Goal: Find specific page/section

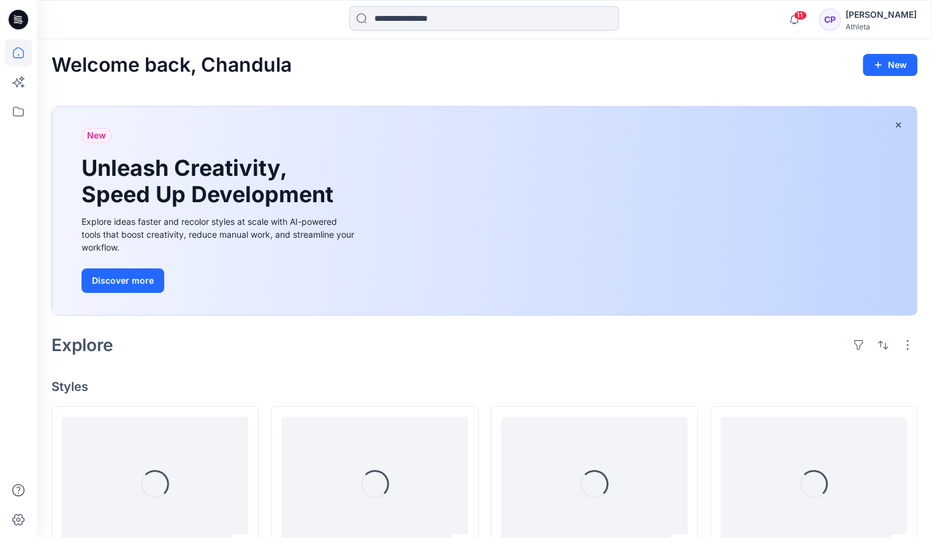
click at [424, 17] on input at bounding box center [484, 18] width 270 height 25
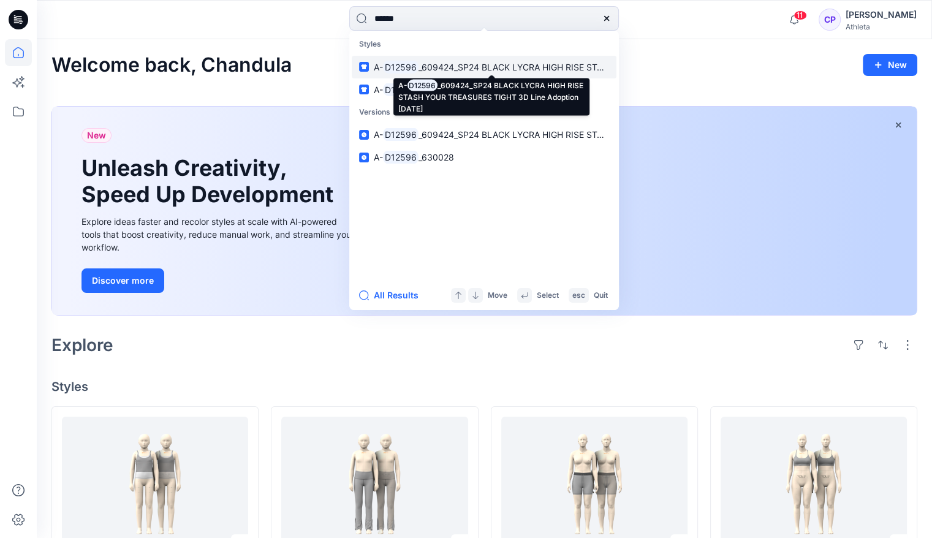
type input "******"
click at [405, 69] on mark "D12596" at bounding box center [401, 67] width 36 height 14
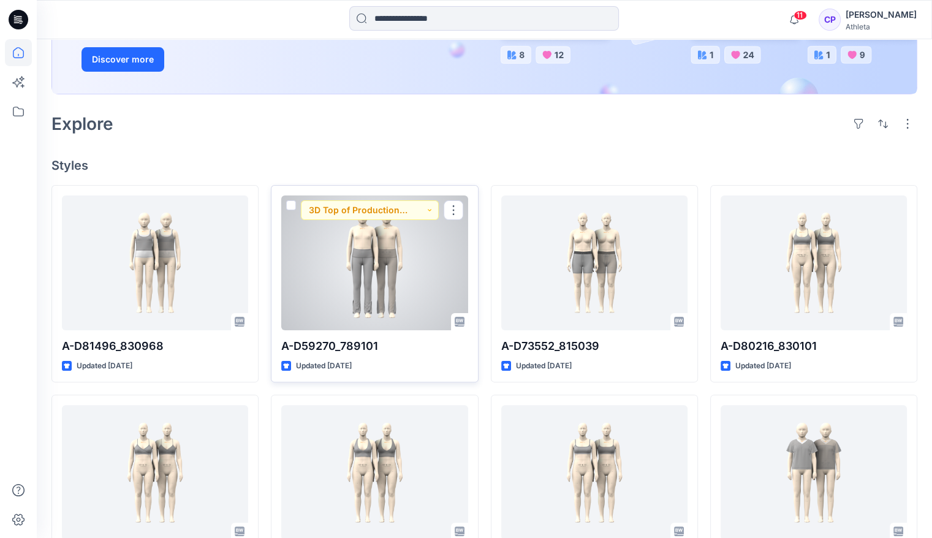
scroll to position [245, 0]
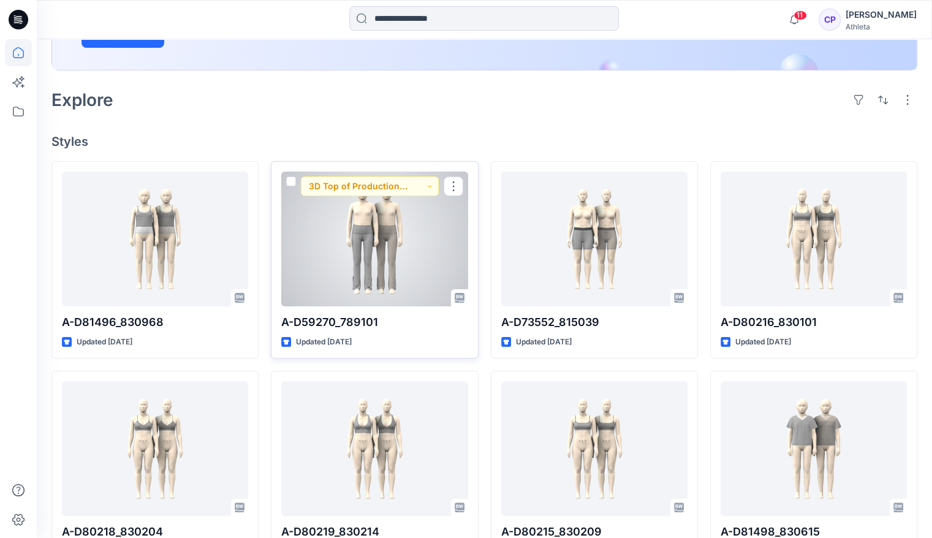
click at [373, 250] on div at bounding box center [374, 239] width 186 height 135
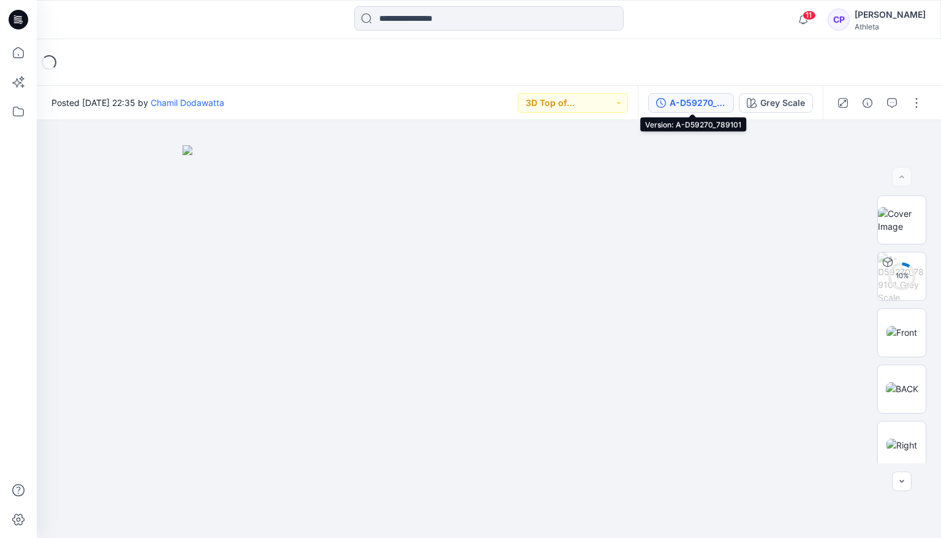
click at [702, 104] on div "A-D59270_789101" at bounding box center [698, 102] width 56 height 13
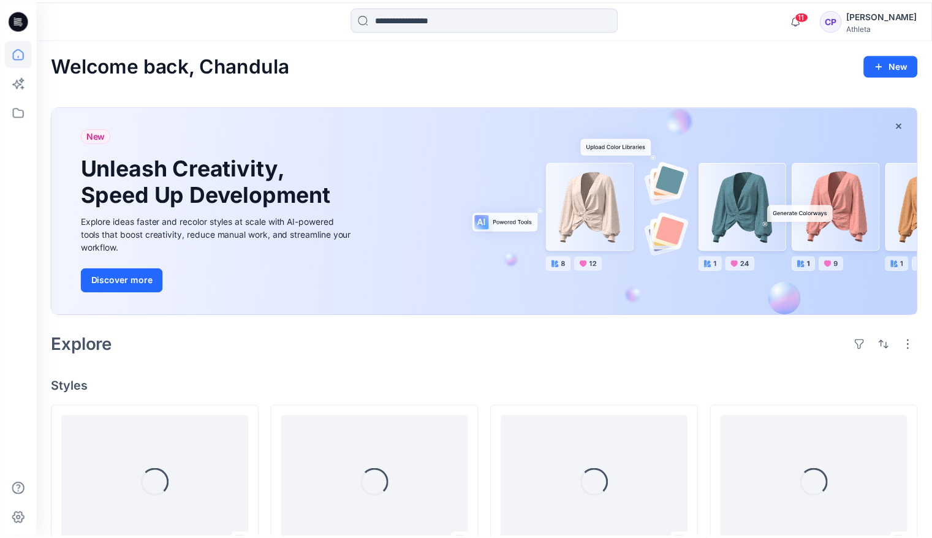
scroll to position [245, 0]
